Goal: Information Seeking & Learning: Learn about a topic

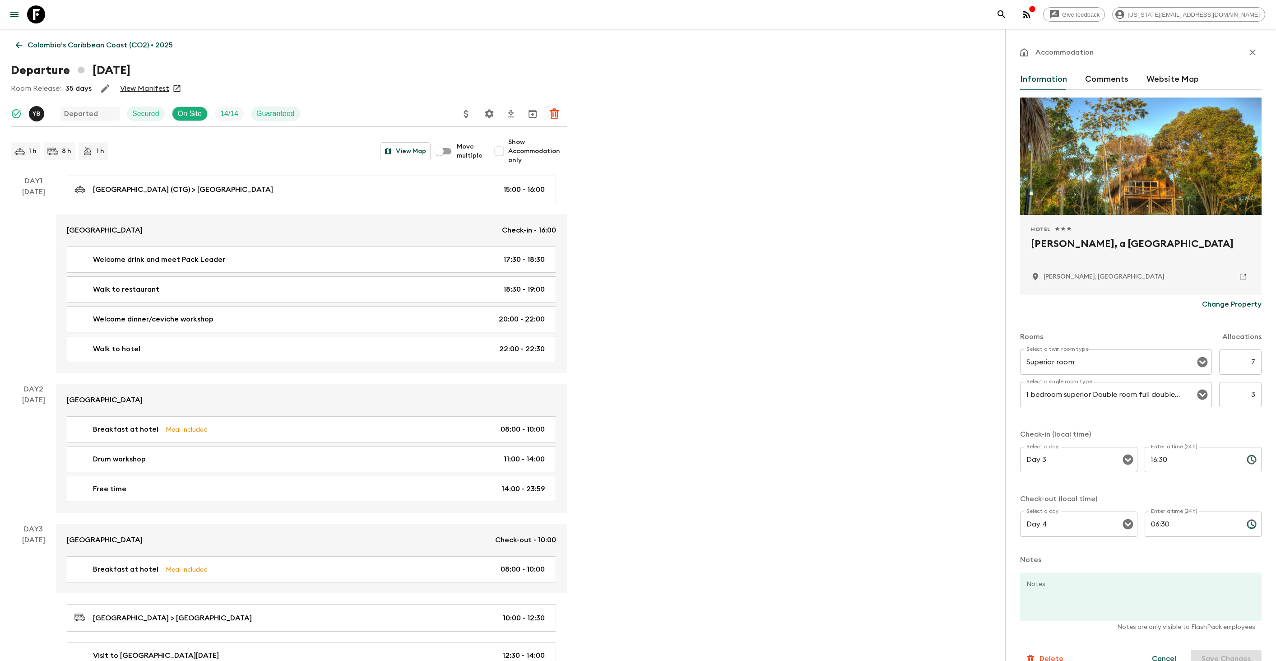
scroll to position [120, 0]
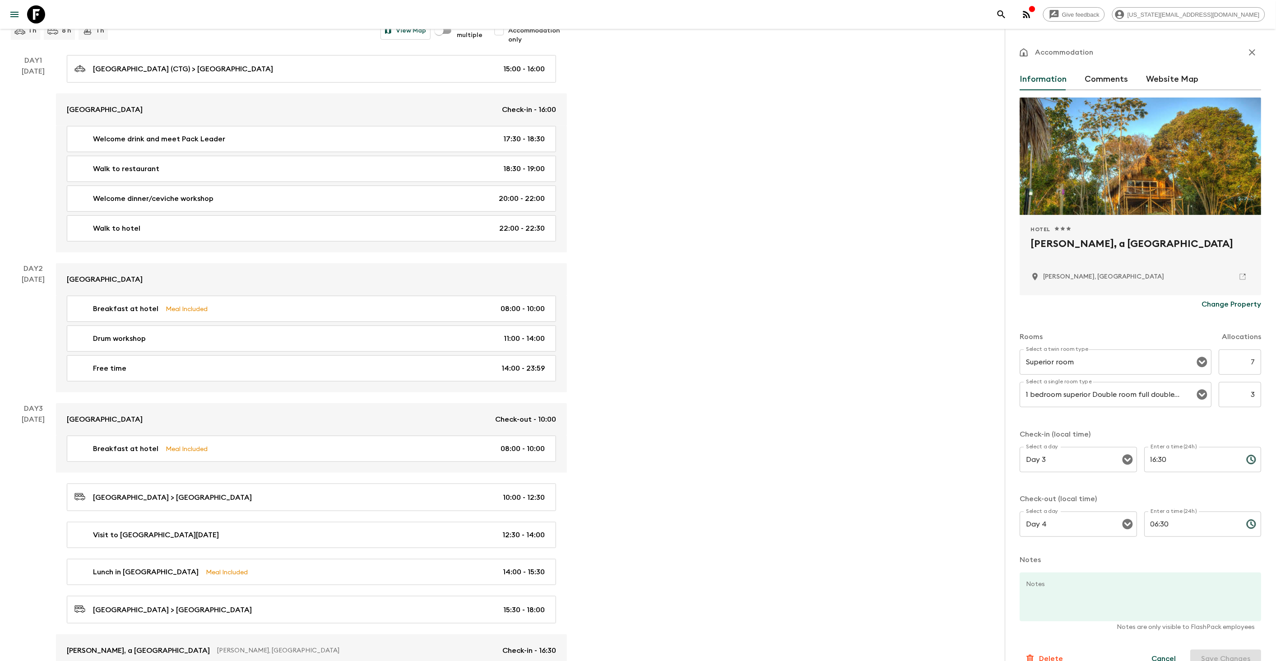
click at [37, 17] on icon at bounding box center [36, 14] width 18 height 18
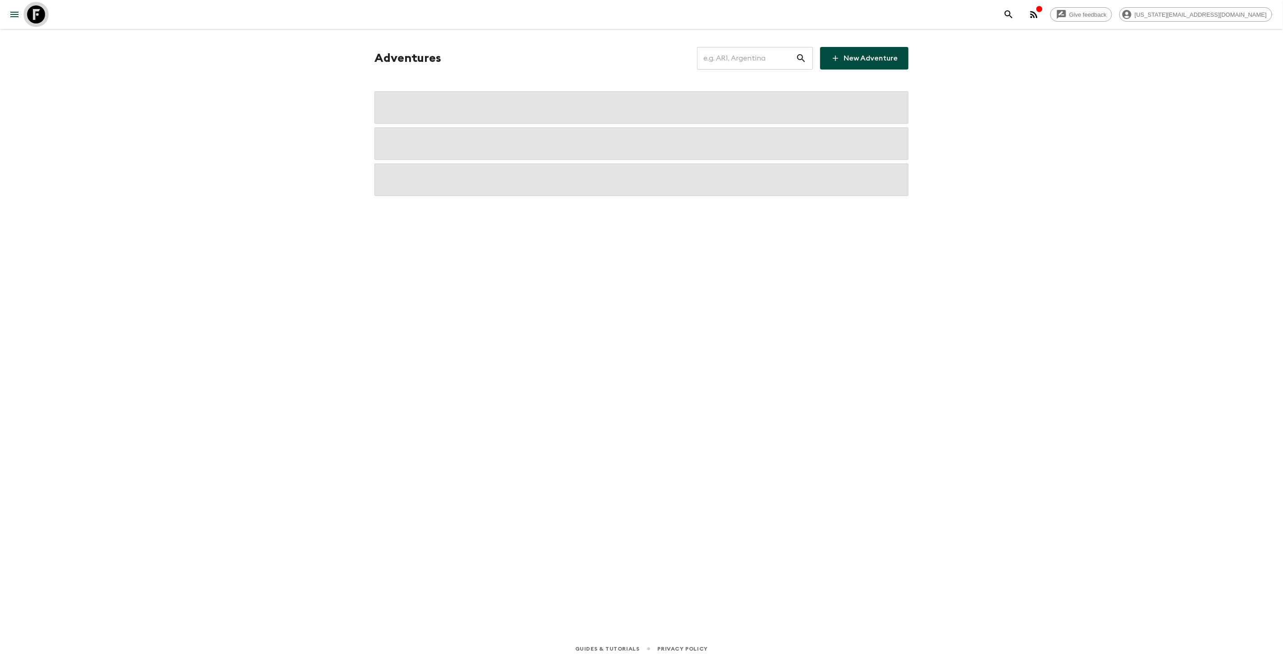
click at [37, 17] on icon at bounding box center [36, 14] width 18 height 18
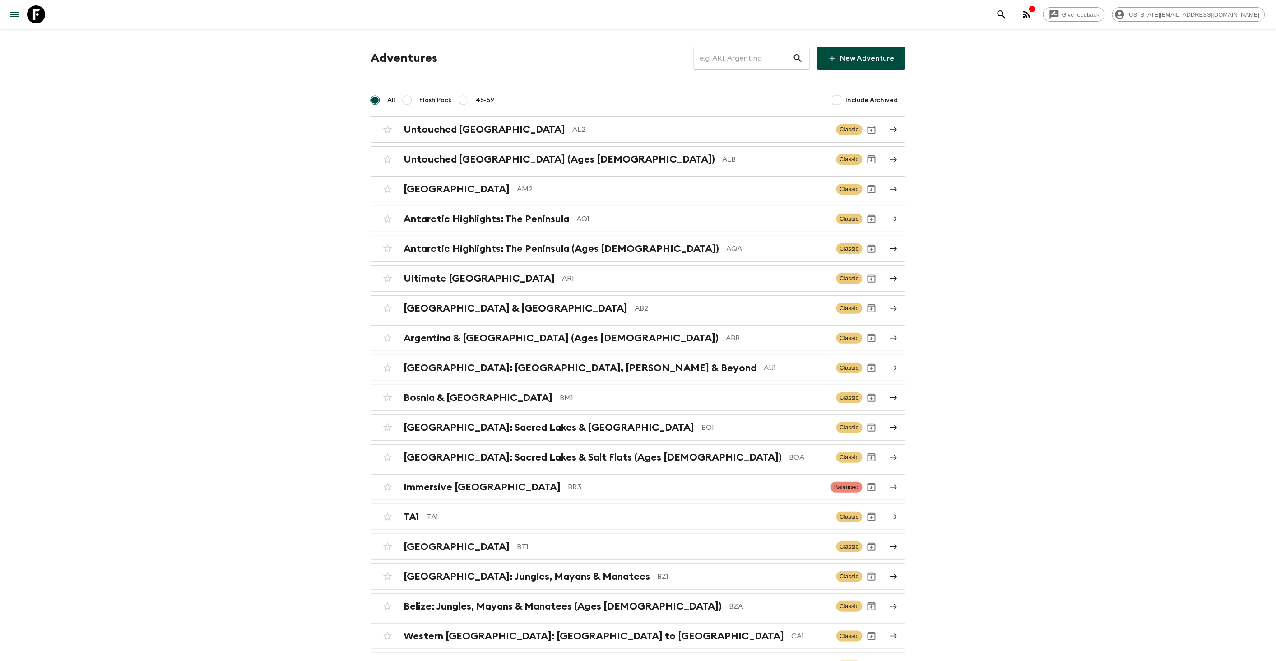
click at [750, 62] on input "text" at bounding box center [742, 58] width 99 height 25
click at [753, 61] on input "text" at bounding box center [742, 58] width 99 height 25
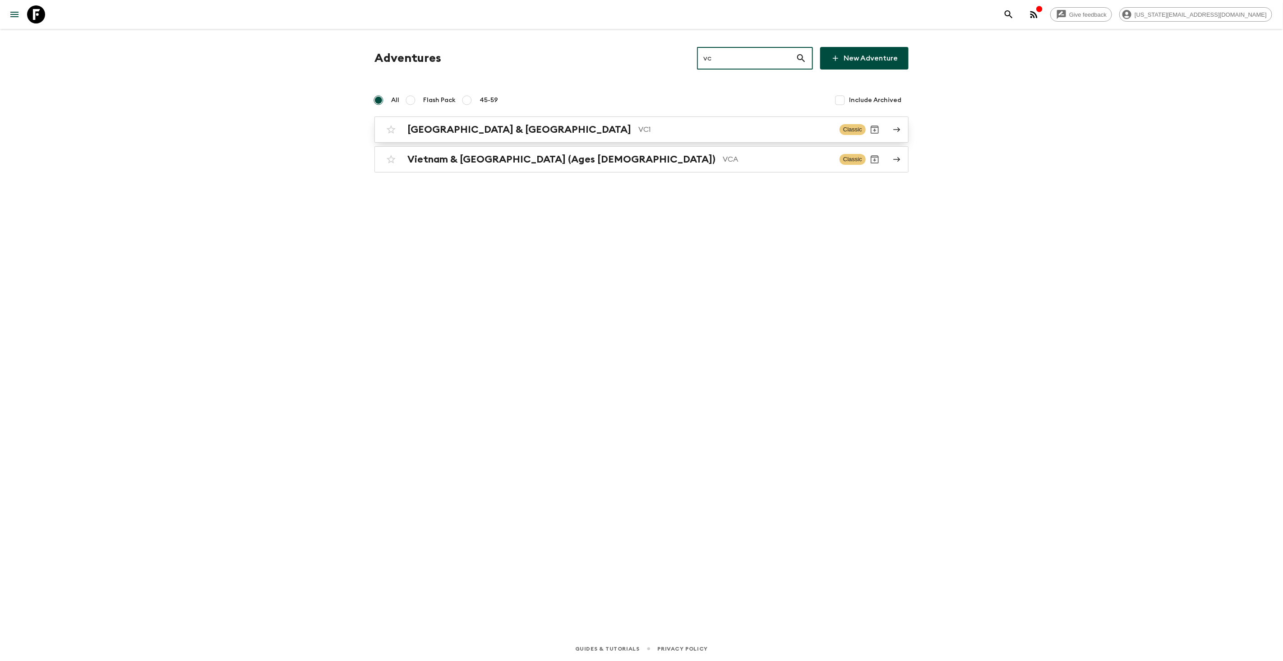
type input "vc"
click at [638, 126] on p "VC1" at bounding box center [735, 129] width 194 height 11
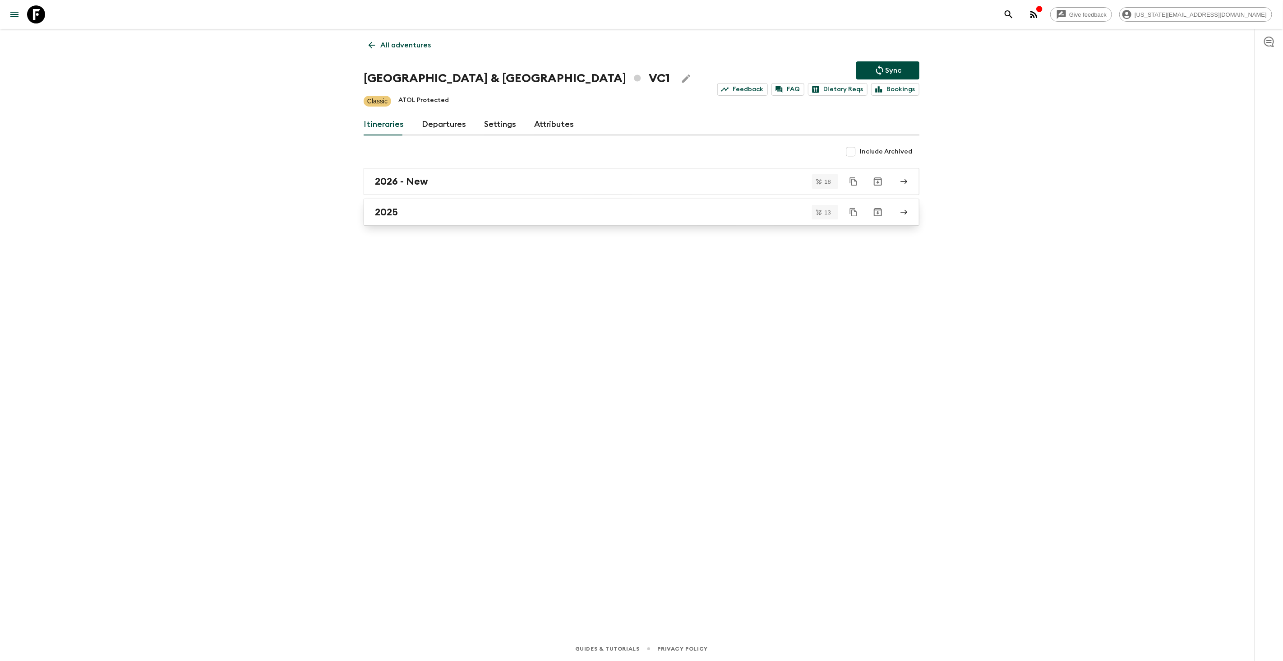
click at [393, 212] on h2 "2025" at bounding box center [386, 212] width 23 height 12
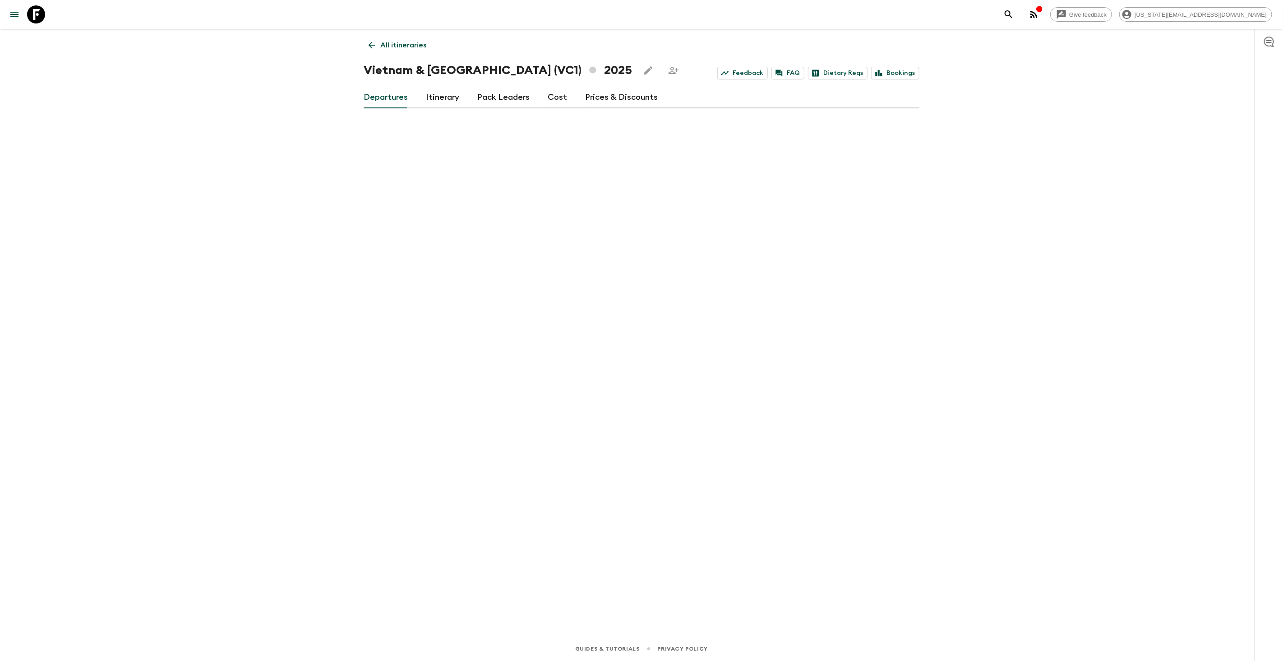
click at [383, 44] on p "All itineraries" at bounding box center [403, 45] width 46 height 11
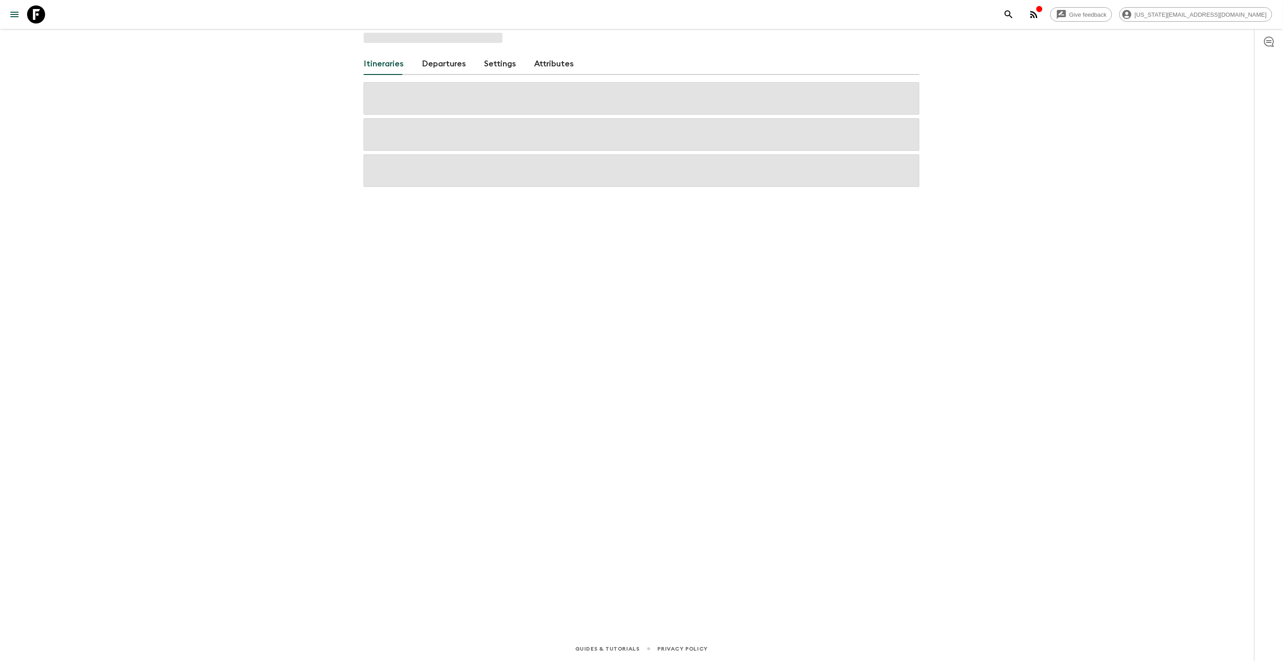
click at [383, 44] on div "Itineraries Departures Settings Attributes" at bounding box center [642, 320] width 578 height 582
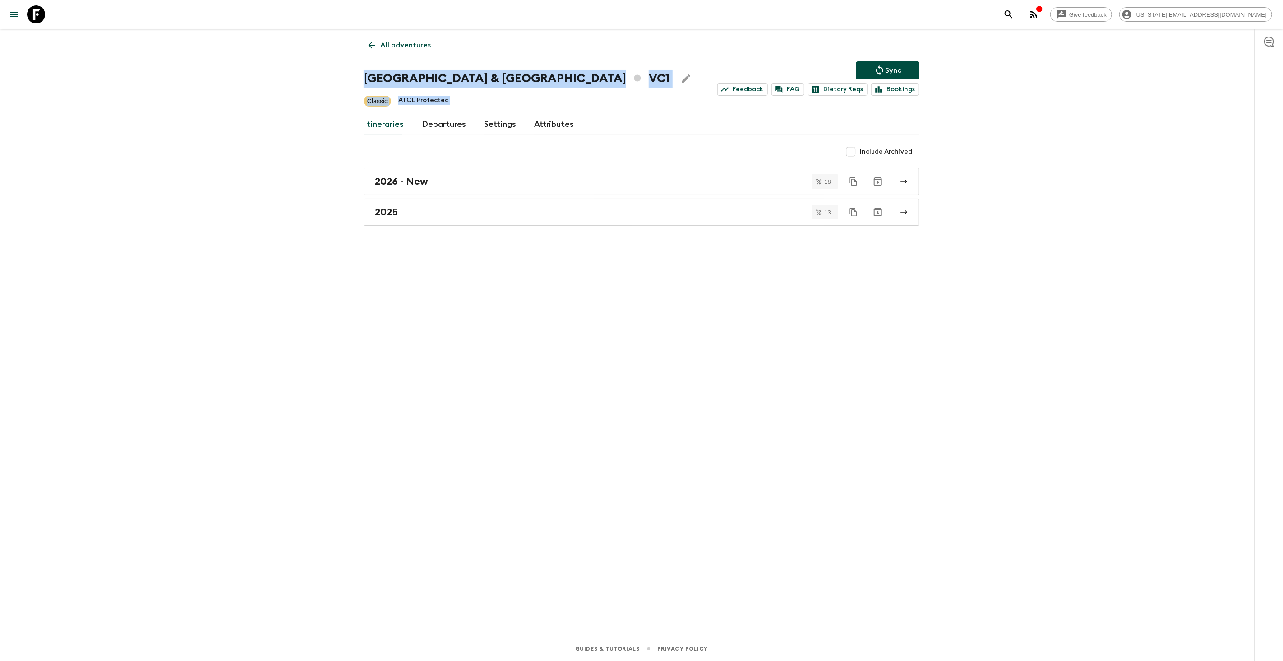
click at [374, 43] on icon at bounding box center [372, 45] width 10 height 10
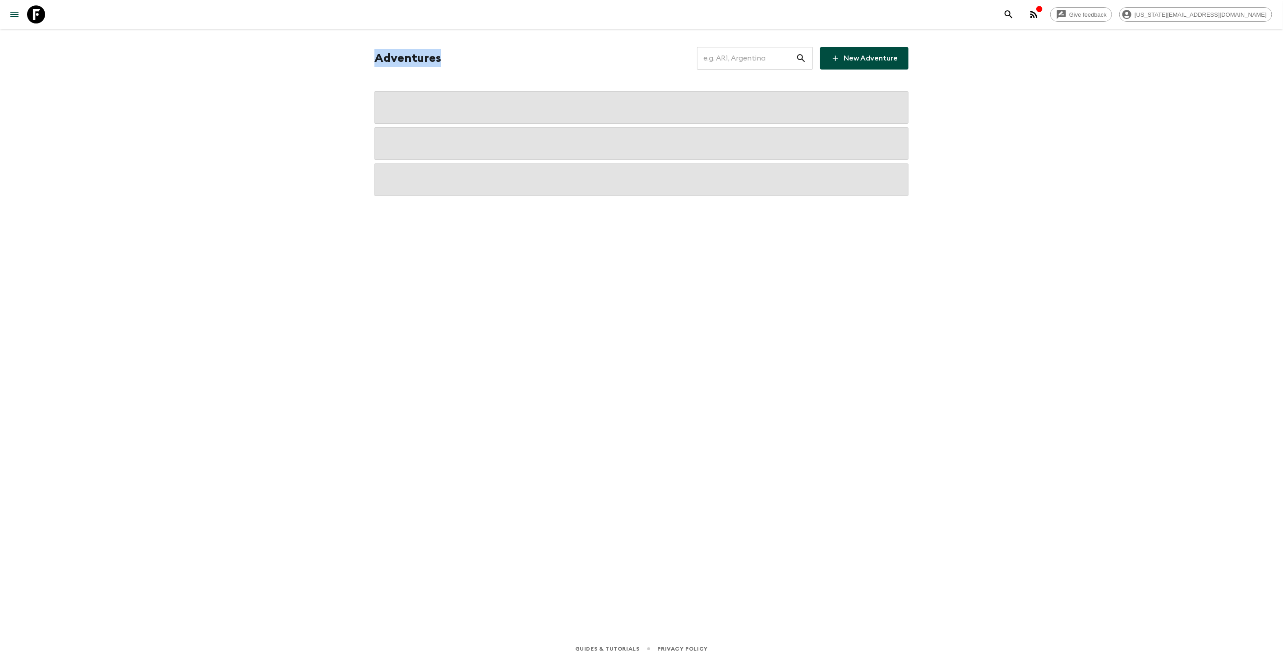
click at [374, 43] on div "Adventures ​ New Adventure" at bounding box center [642, 320] width 578 height 582
click at [703, 64] on div "Adventures ​ New Adventure" at bounding box center [641, 58] width 534 height 23
click at [735, 62] on input "text" at bounding box center [746, 58] width 99 height 25
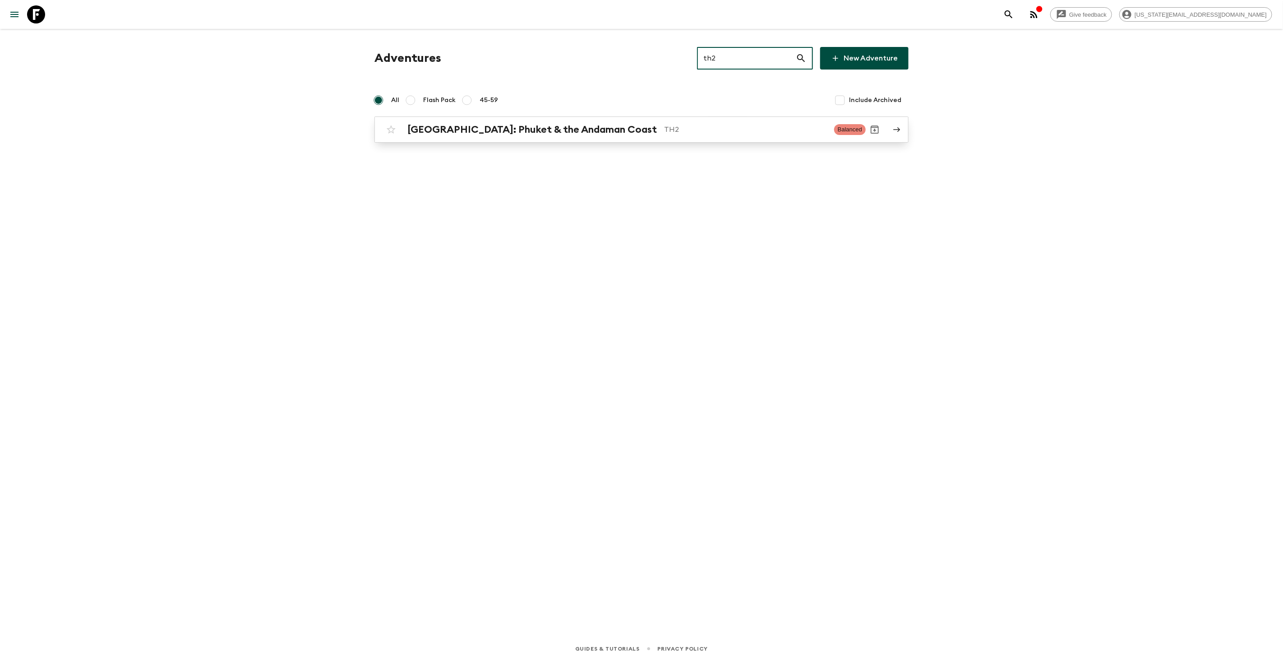
type input "th2"
click at [594, 138] on div "[GEOGRAPHIC_DATA]: Phuket & the Andaman Coast TH2 Balanced" at bounding box center [624, 129] width 484 height 18
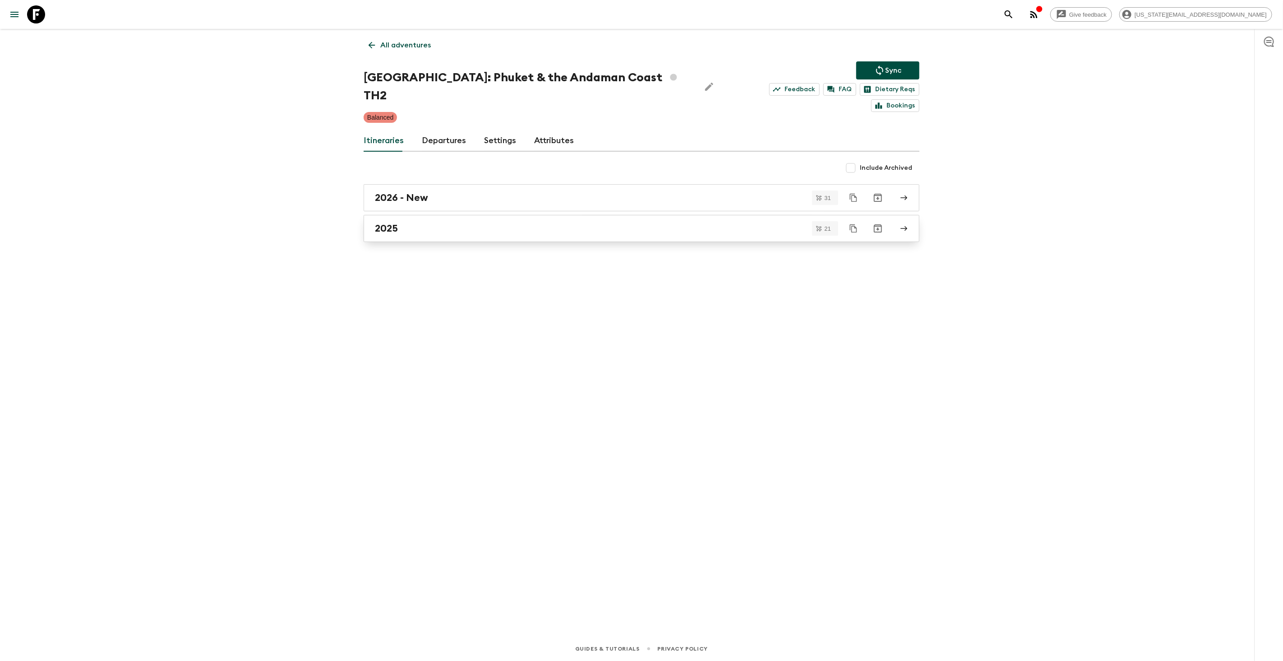
click at [389, 222] on h2 "2025" at bounding box center [386, 228] width 23 height 12
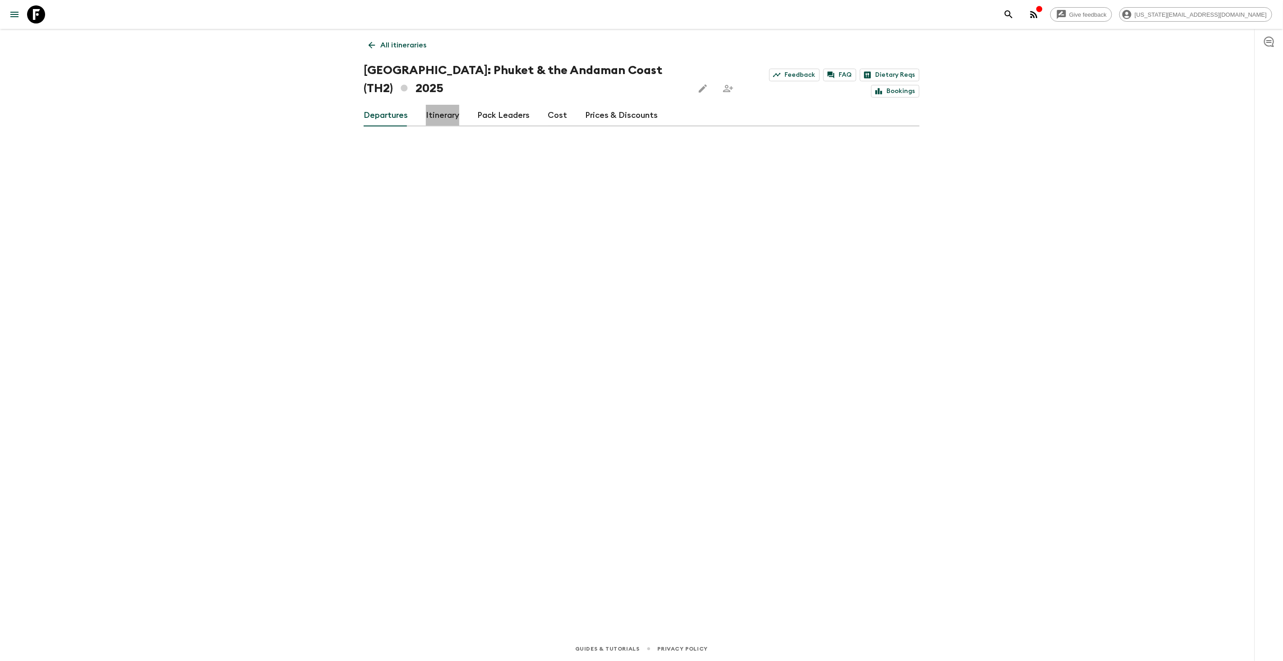
click at [434, 114] on link "Itinerary" at bounding box center [442, 116] width 33 height 22
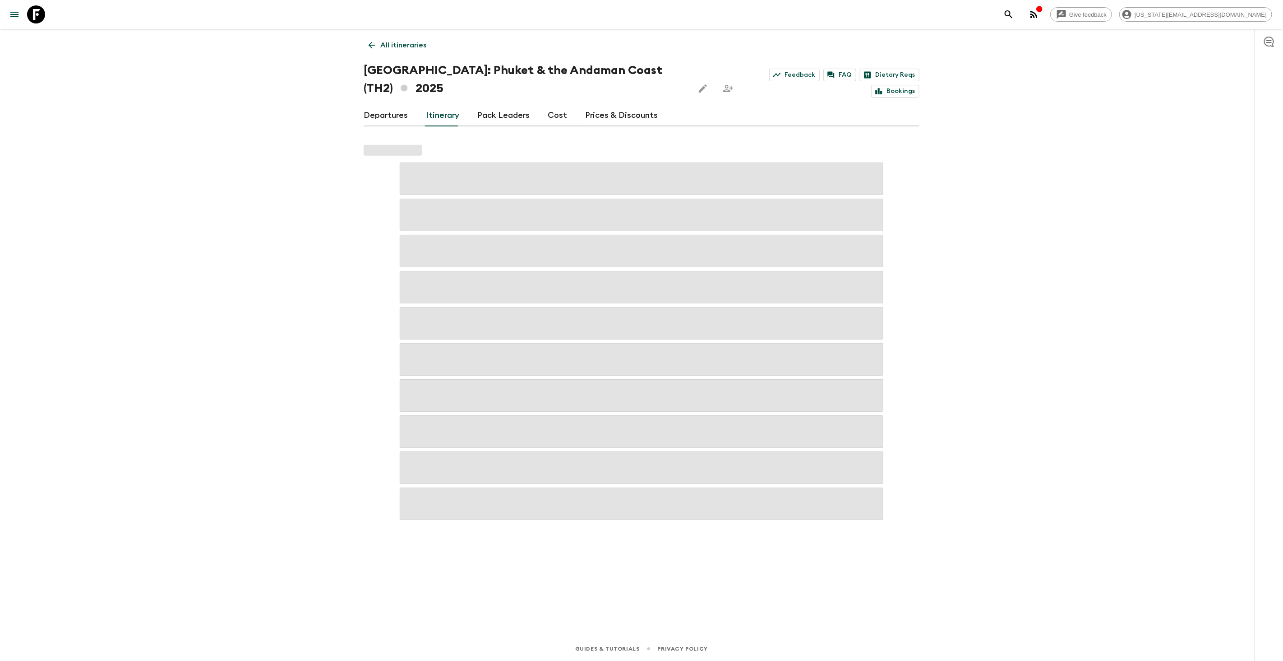
click at [380, 118] on link "Departures" at bounding box center [386, 116] width 44 height 22
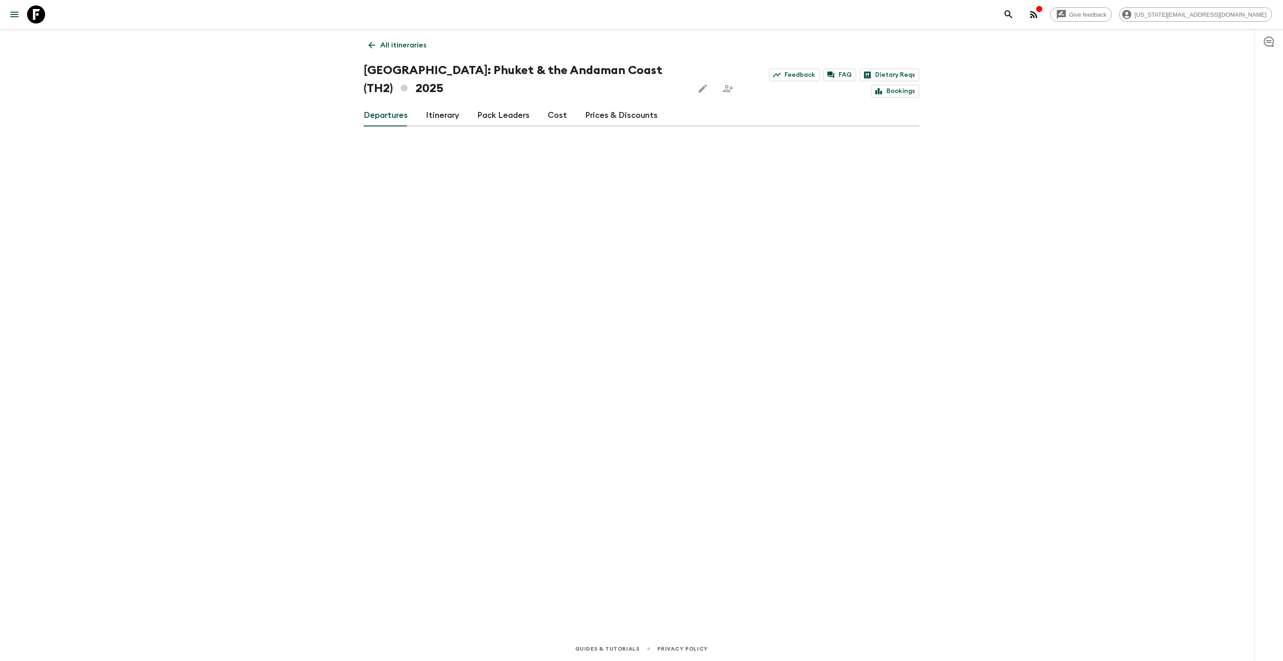
click at [383, 48] on p "All itineraries" at bounding box center [403, 45] width 46 height 11
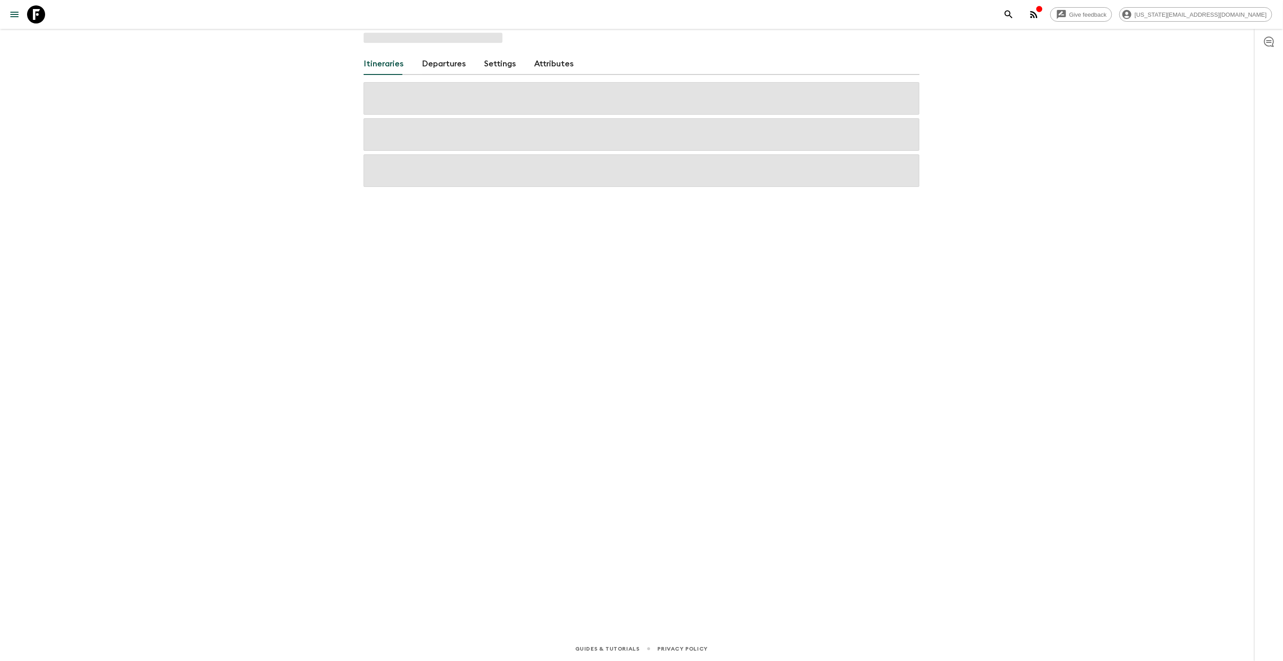
click at [383, 46] on div "Itineraries Departures Settings Attributes" at bounding box center [642, 320] width 578 height 582
click at [41, 18] on icon at bounding box center [36, 14] width 18 height 18
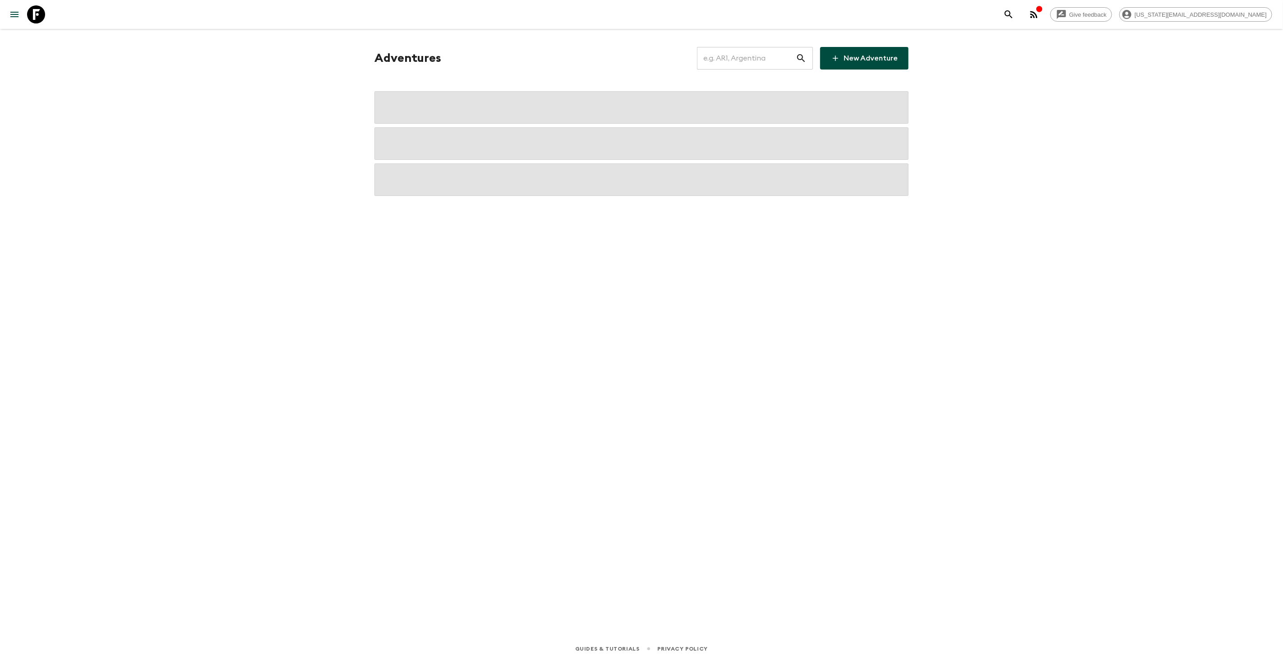
click at [41, 18] on icon at bounding box center [36, 14] width 18 height 18
click at [731, 56] on input "text" at bounding box center [746, 58] width 99 height 25
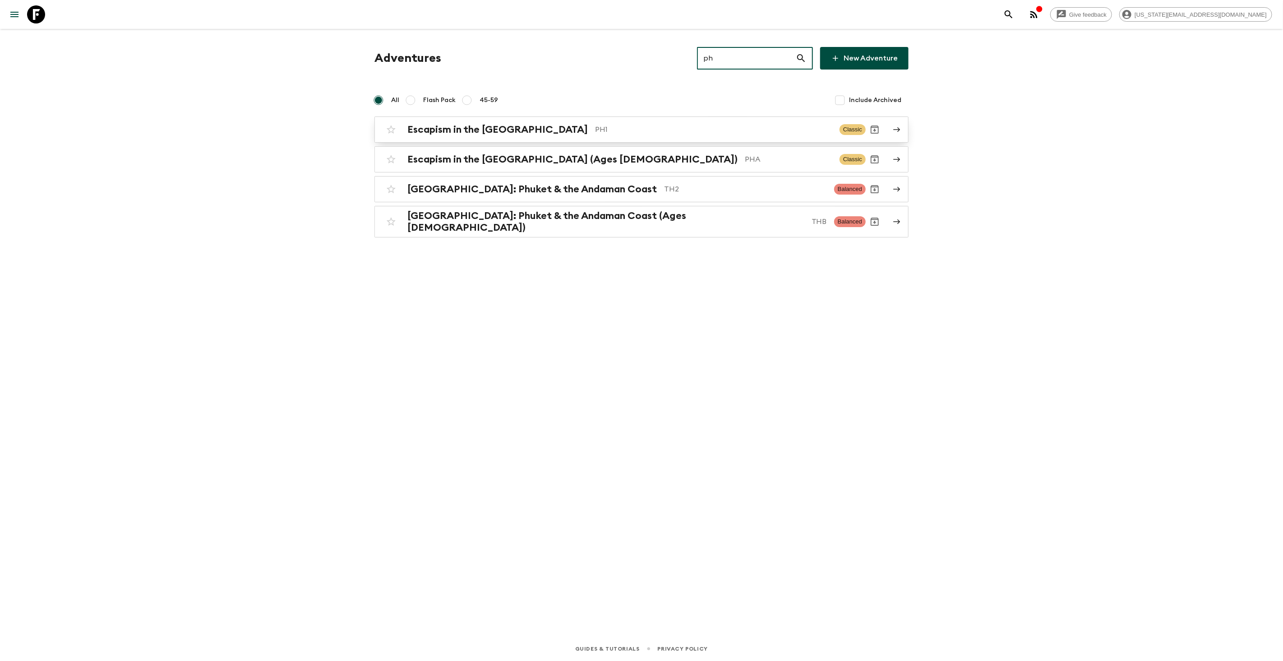
type input "ph"
click at [607, 136] on div "Escapism in the [GEOGRAPHIC_DATA] PH1 Classic" at bounding box center [624, 129] width 484 height 18
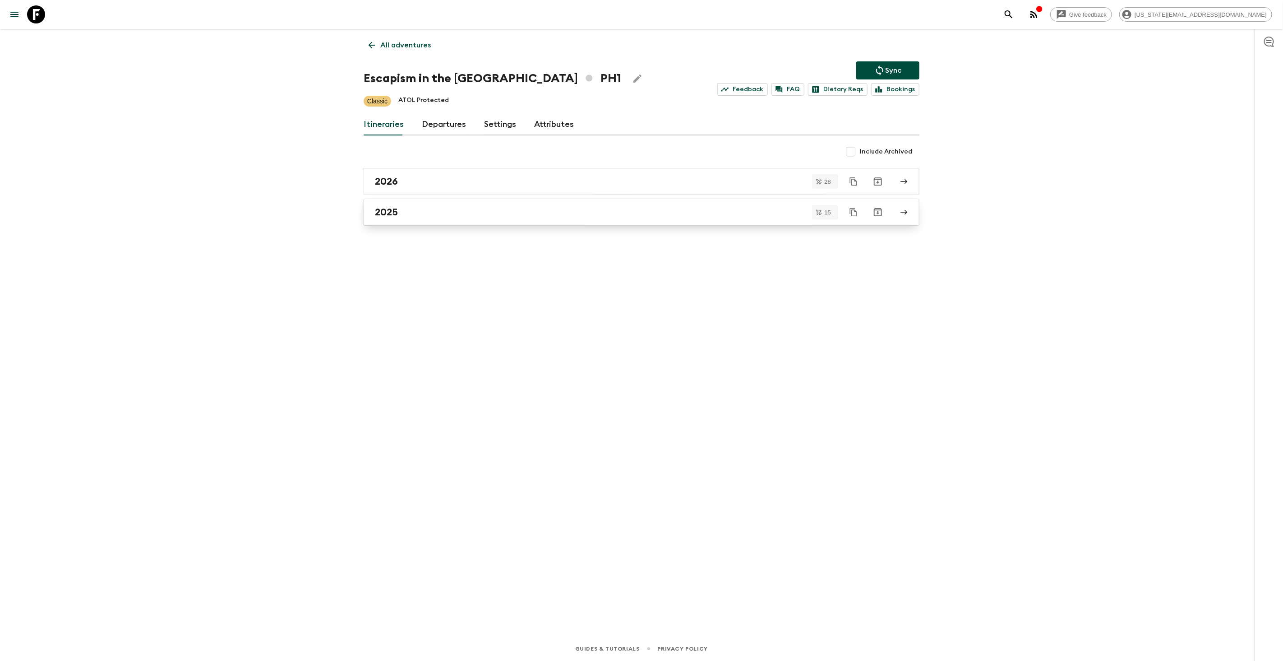
click at [416, 209] on div "2025" at bounding box center [633, 212] width 516 height 12
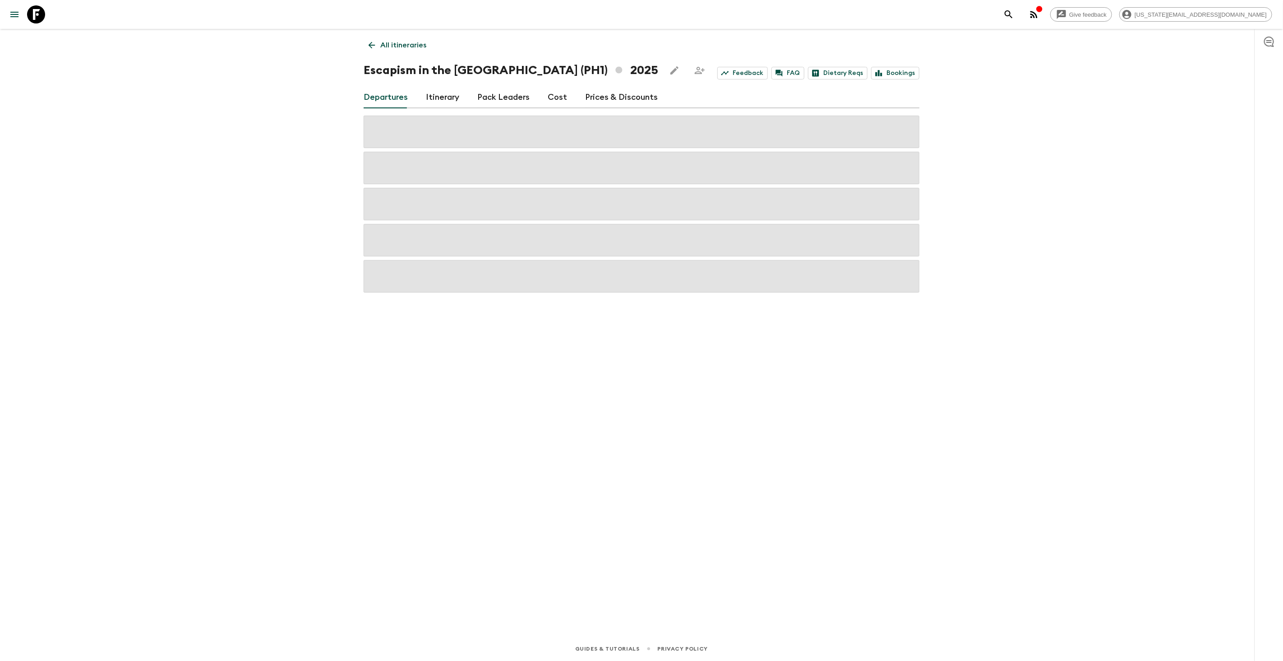
click at [391, 46] on p "All itineraries" at bounding box center [403, 45] width 46 height 11
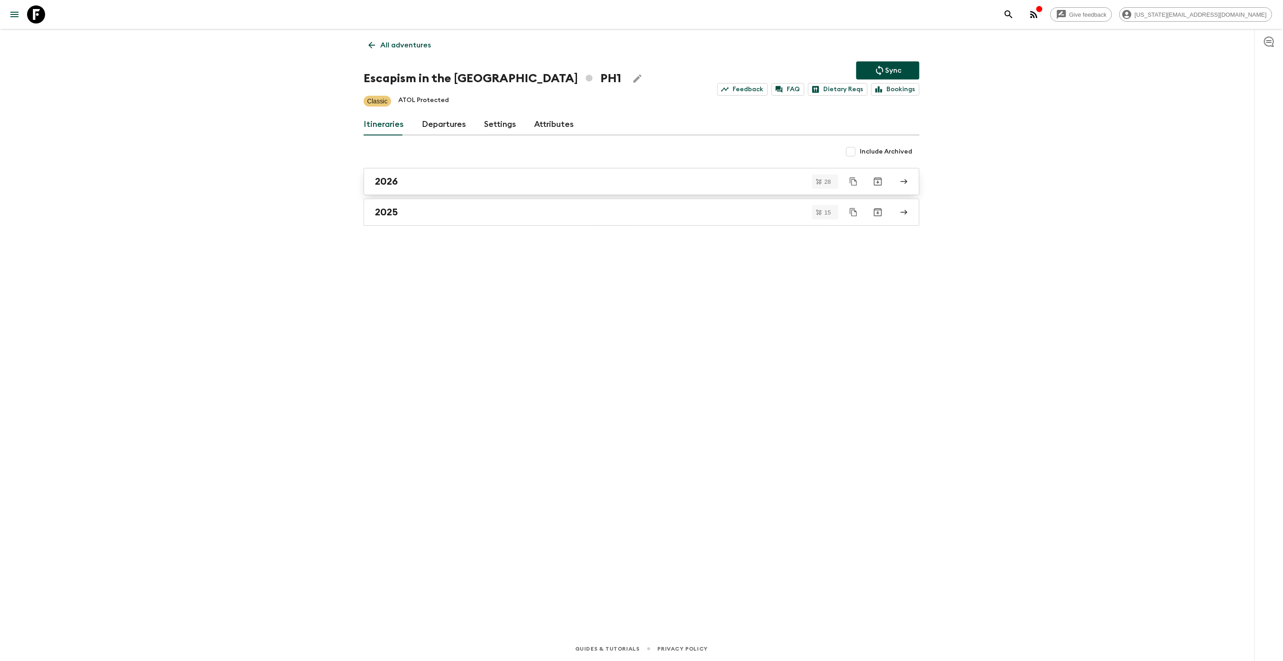
click at [401, 176] on div "2026" at bounding box center [633, 182] width 516 height 12
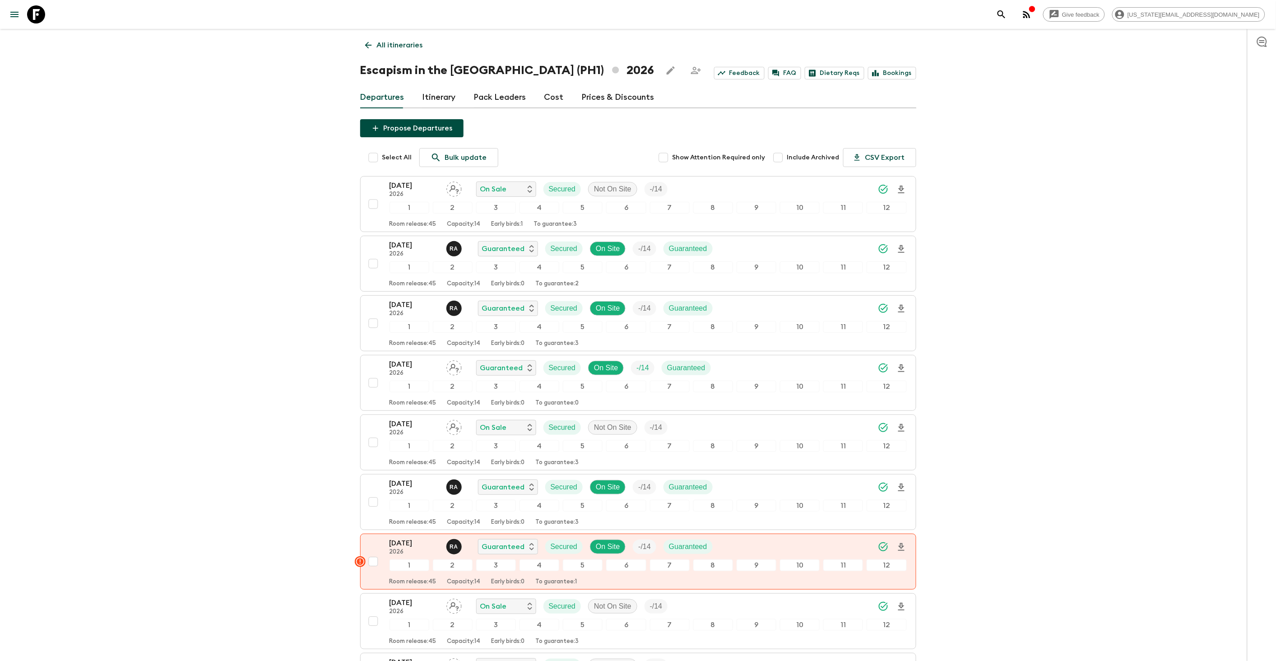
click at [379, 46] on p "All itineraries" at bounding box center [400, 45] width 46 height 11
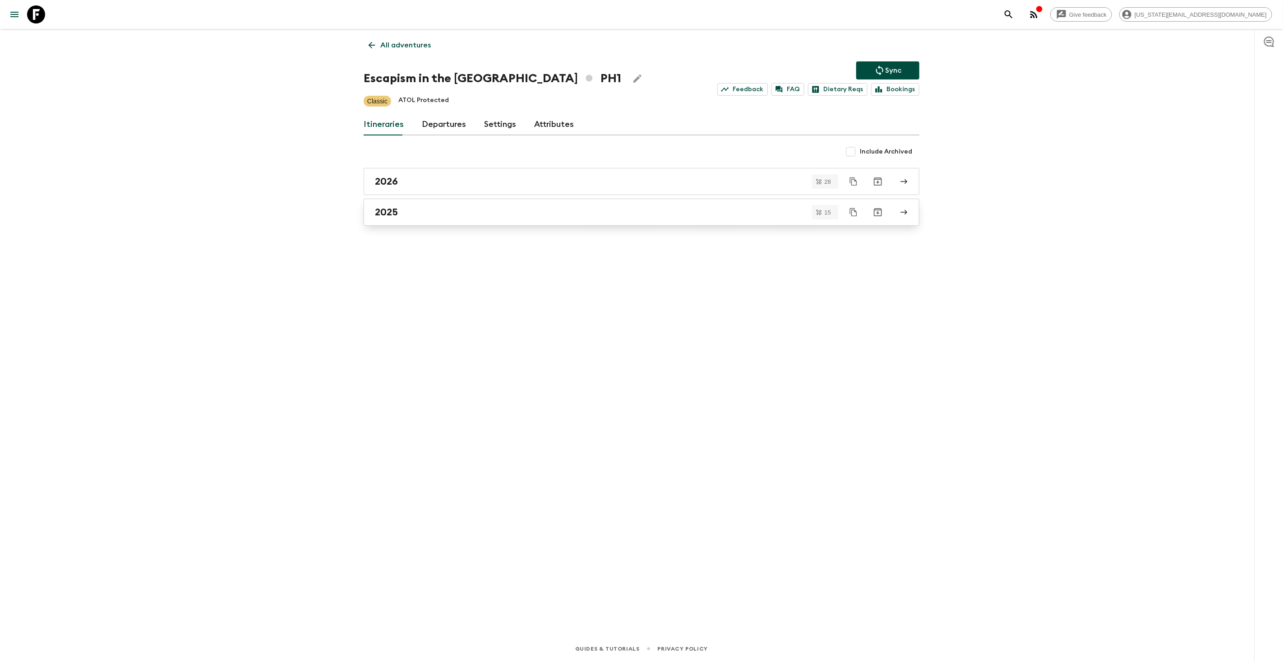
click at [389, 213] on h2 "2025" at bounding box center [386, 212] width 23 height 12
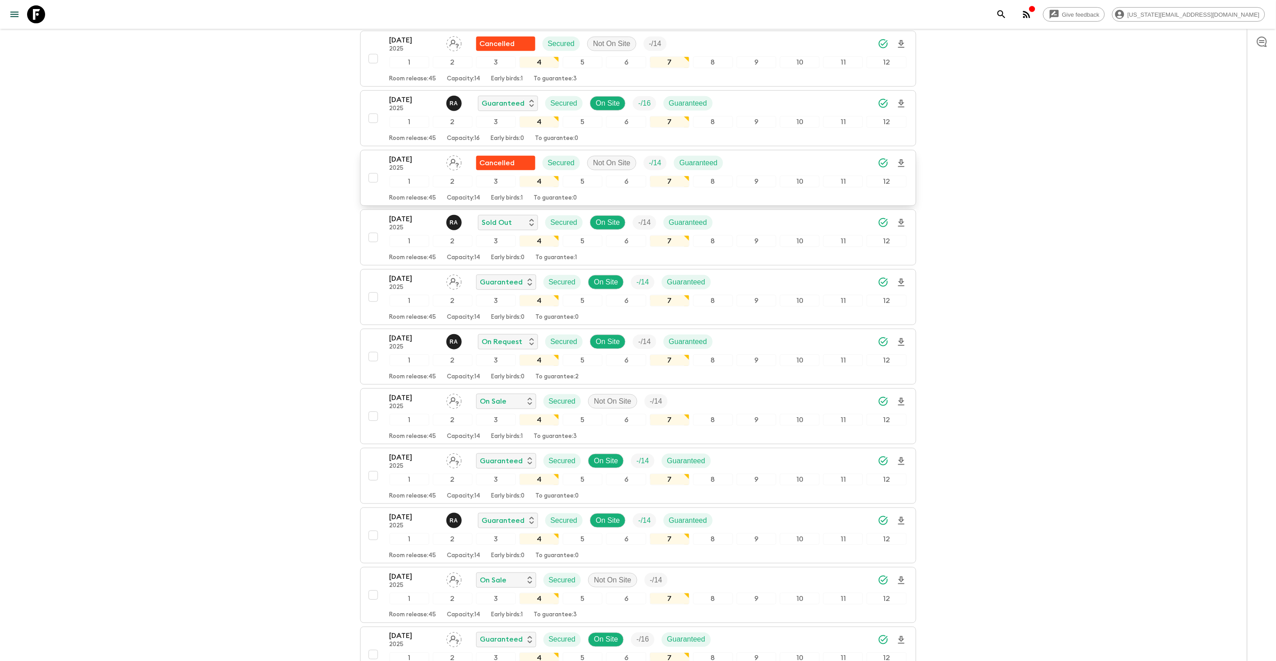
scroll to position [199, 0]
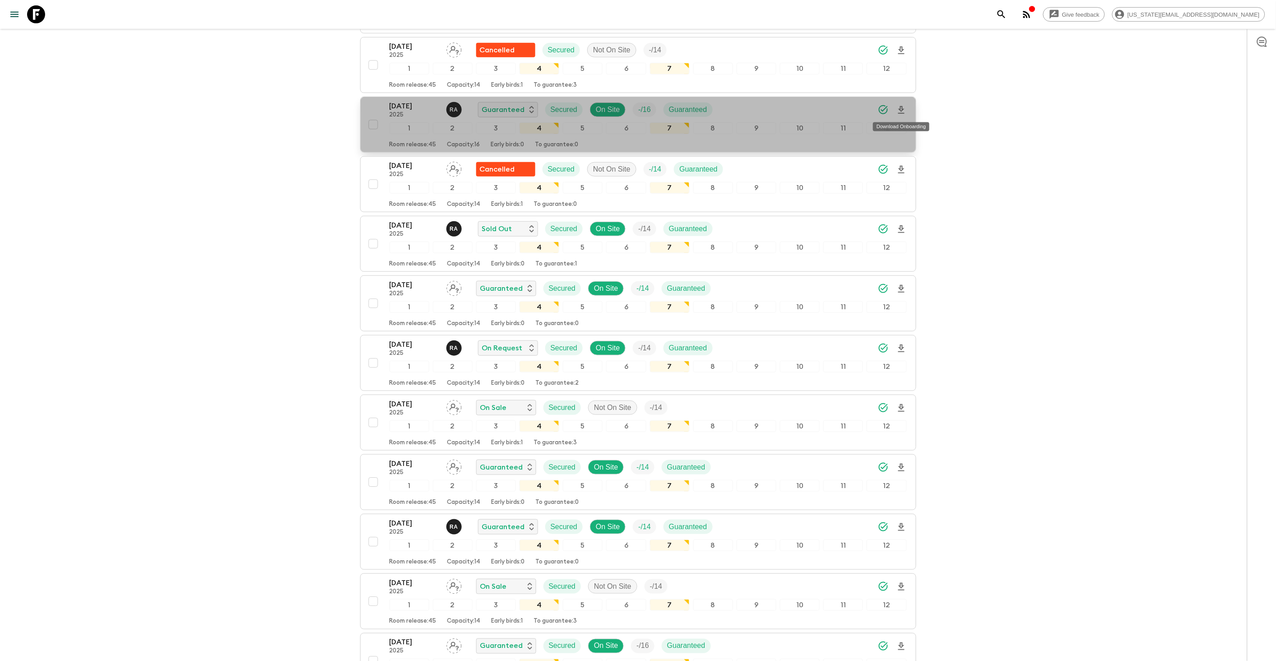
click at [901, 111] on icon "Download Onboarding" at bounding box center [901, 110] width 6 height 8
